Goal: Find specific page/section: Find specific page/section

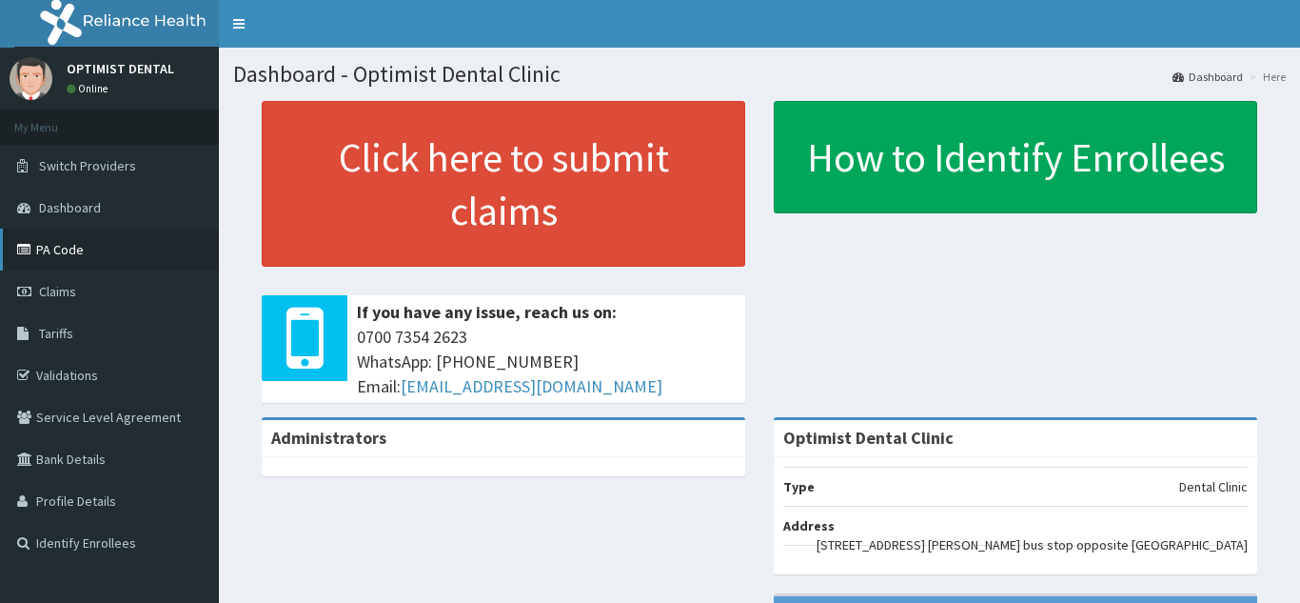
click at [85, 262] on link "PA Code" at bounding box center [109, 249] width 219 height 42
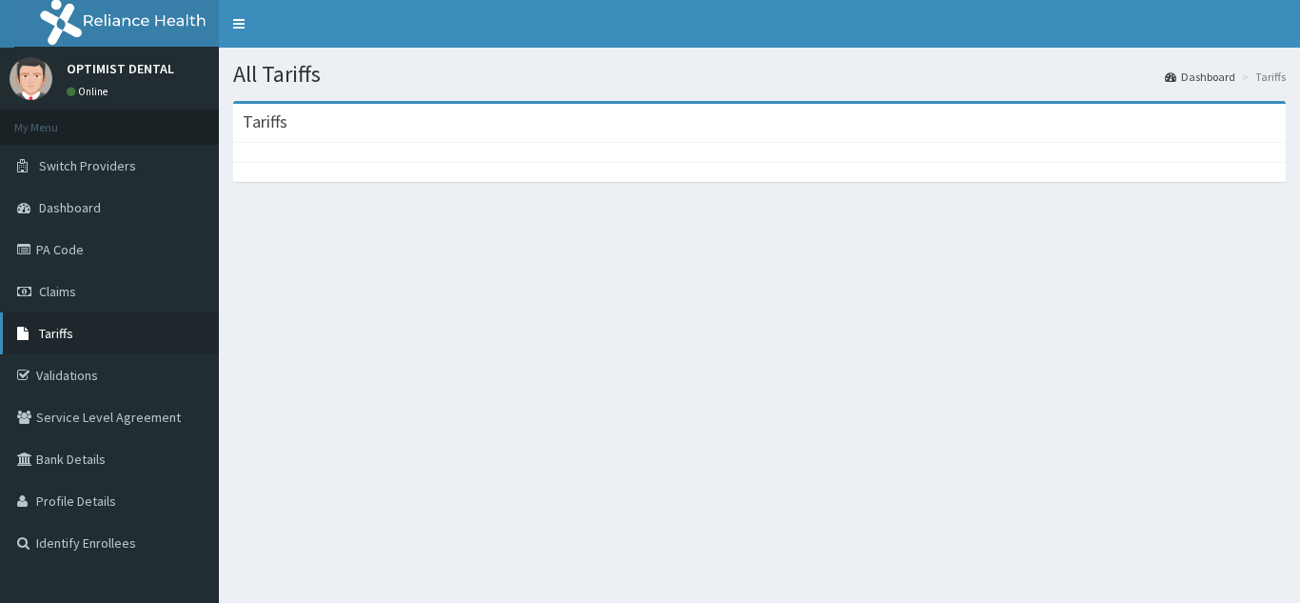
click at [130, 349] on link "Tariffs" at bounding box center [109, 333] width 219 height 42
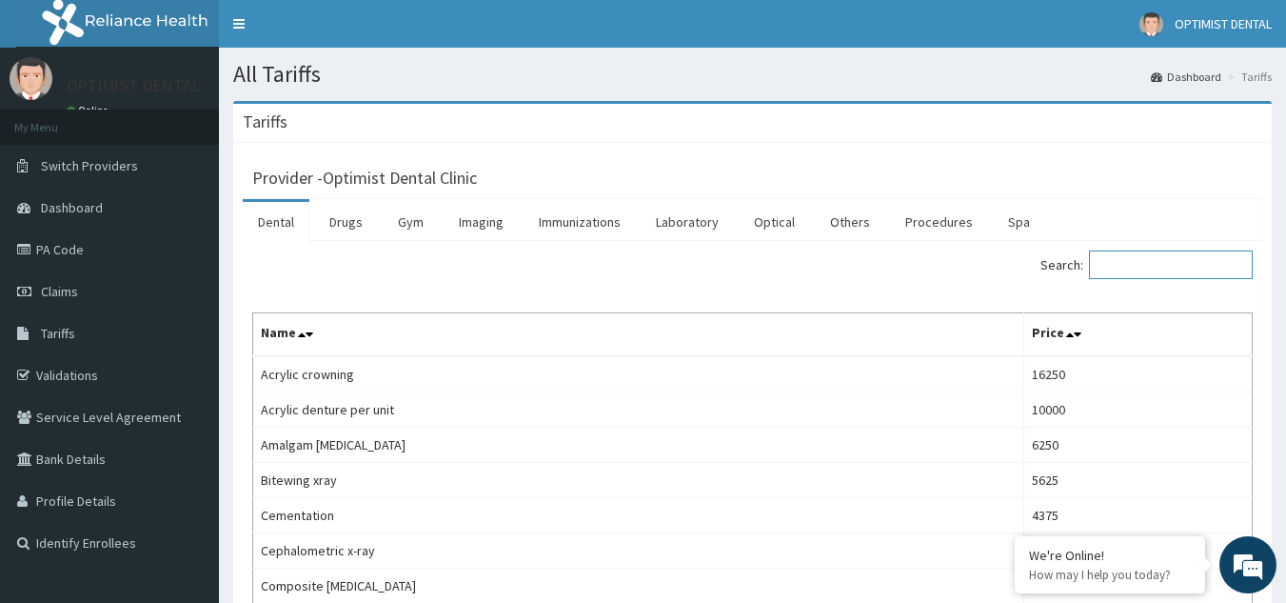
click at [1127, 260] on input "Search:" at bounding box center [1171, 264] width 164 height 29
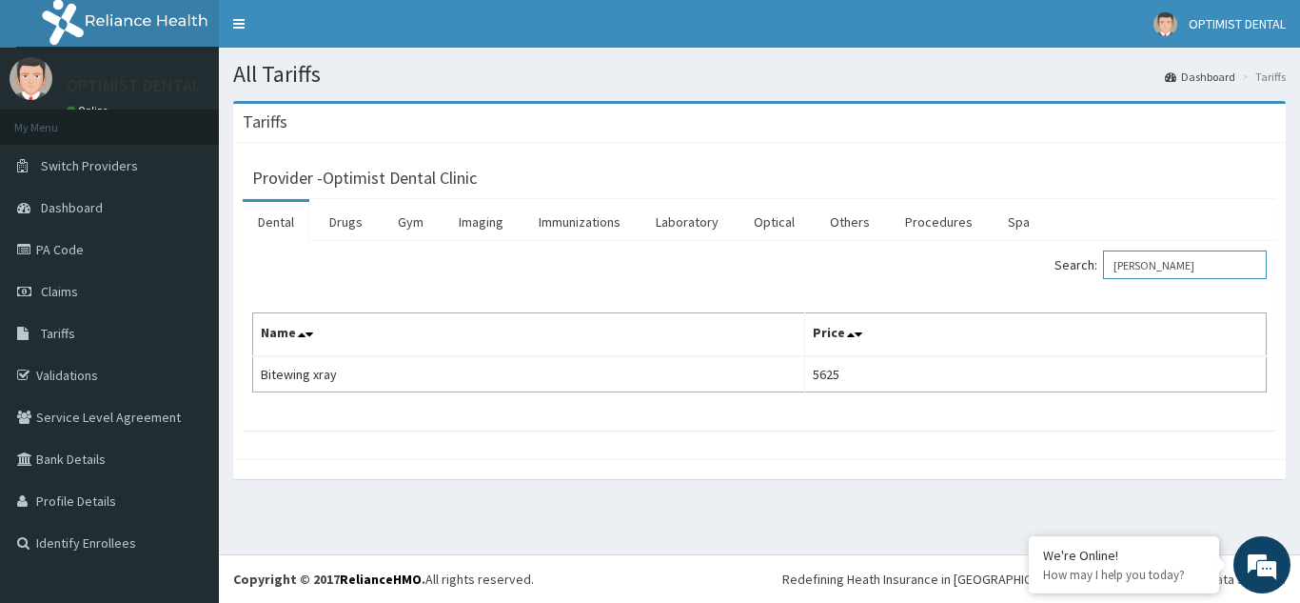
type input "BITEW"
